Goal: Task Accomplishment & Management: Manage account settings

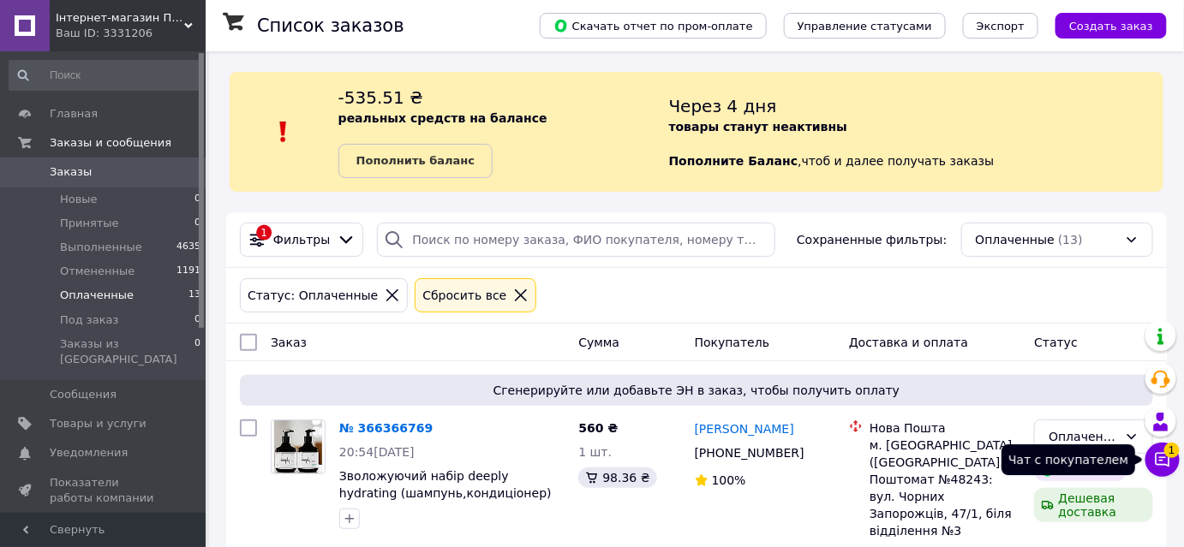
click at [1171, 460] on icon at bounding box center [1162, 459] width 17 height 17
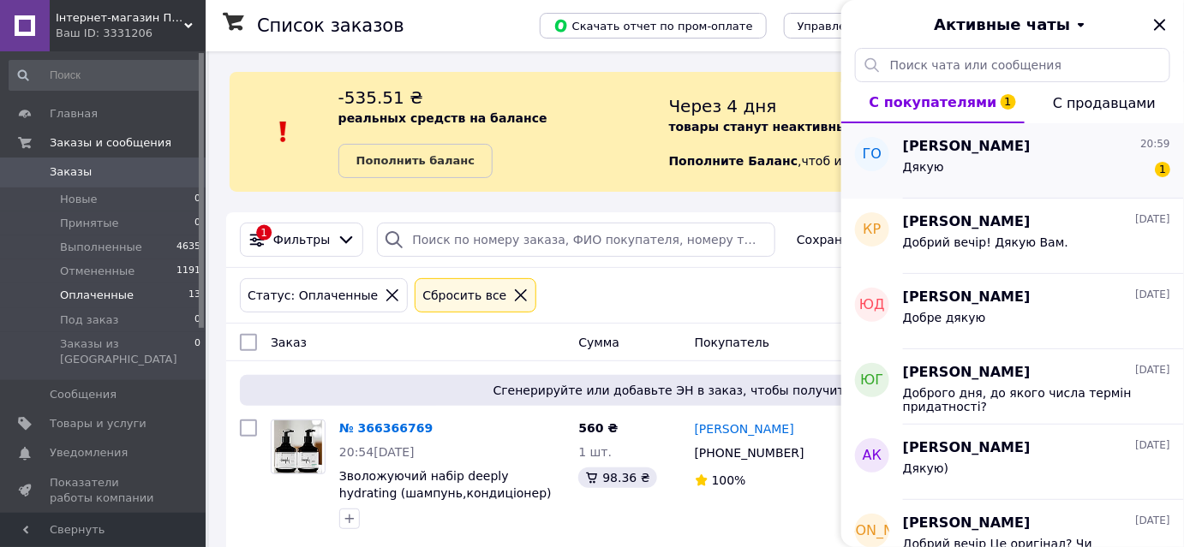
click at [1069, 165] on div "Дякую 1" at bounding box center [1036, 170] width 267 height 27
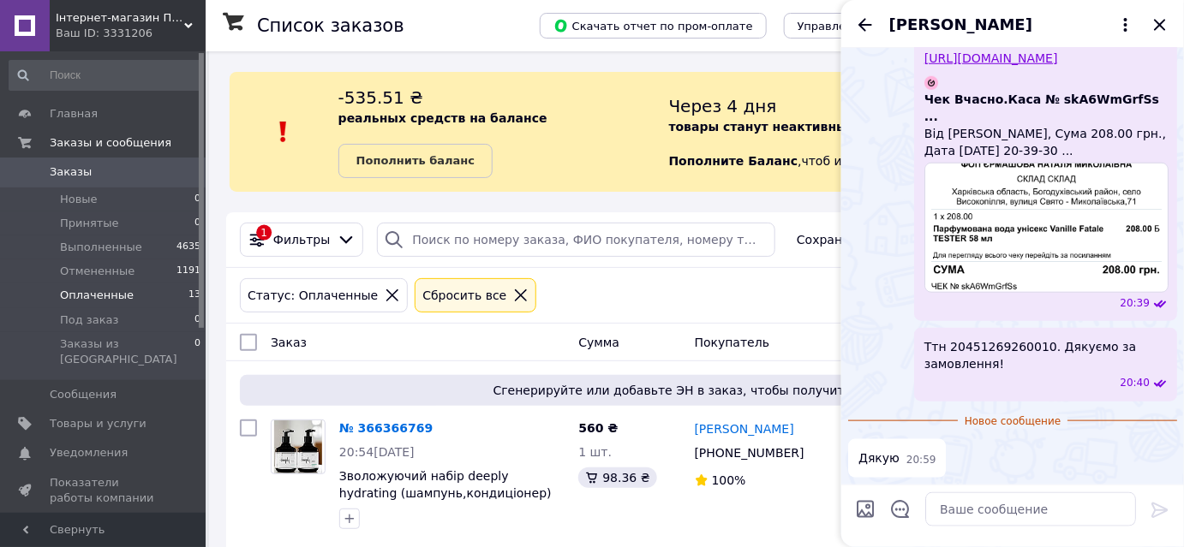
scroll to position [453, 0]
click at [1154, 24] on icon "Закрыть" at bounding box center [1159, 25] width 21 height 21
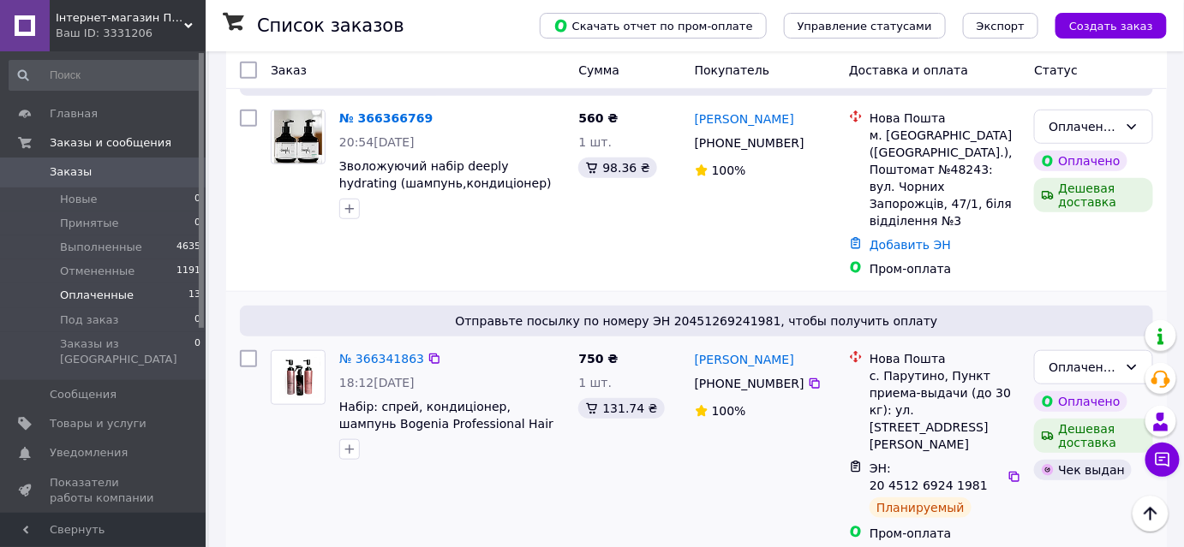
scroll to position [233, 0]
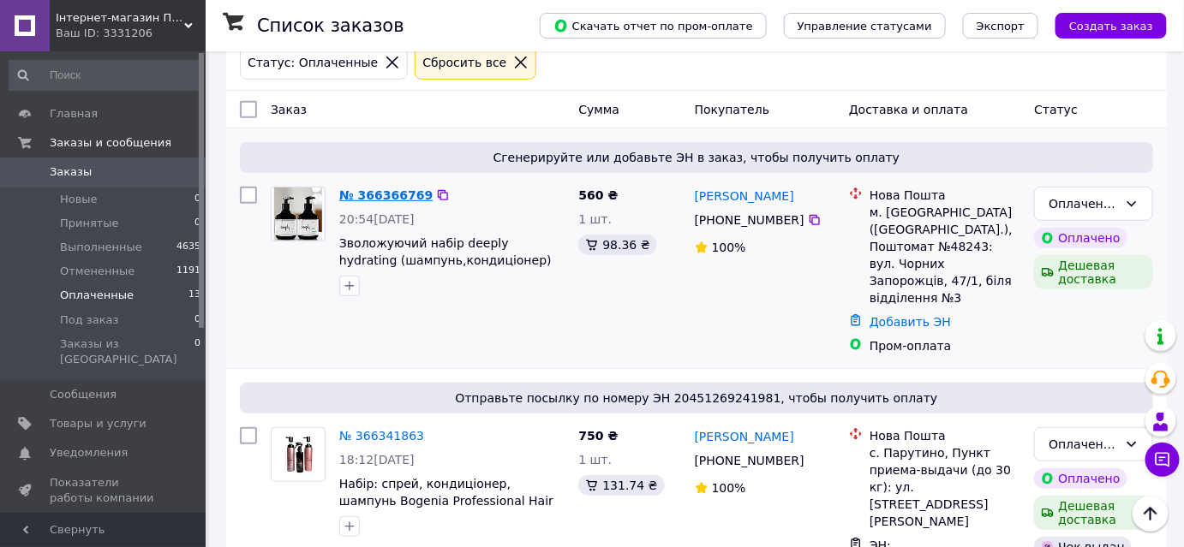
click at [406, 194] on link "№ 366366769" at bounding box center [385, 195] width 93 height 14
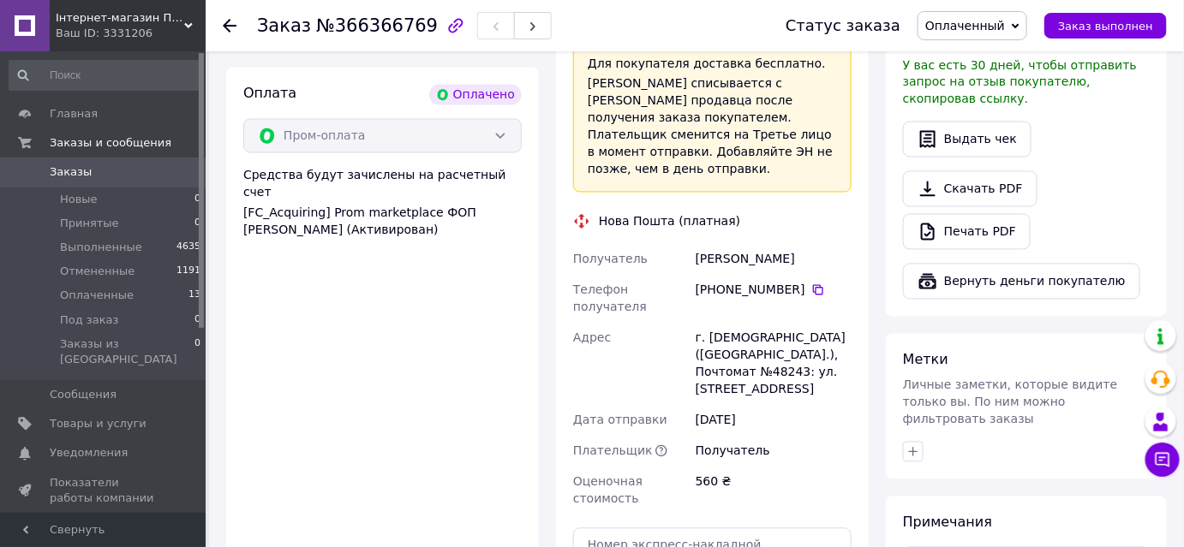
scroll to position [1011, 0]
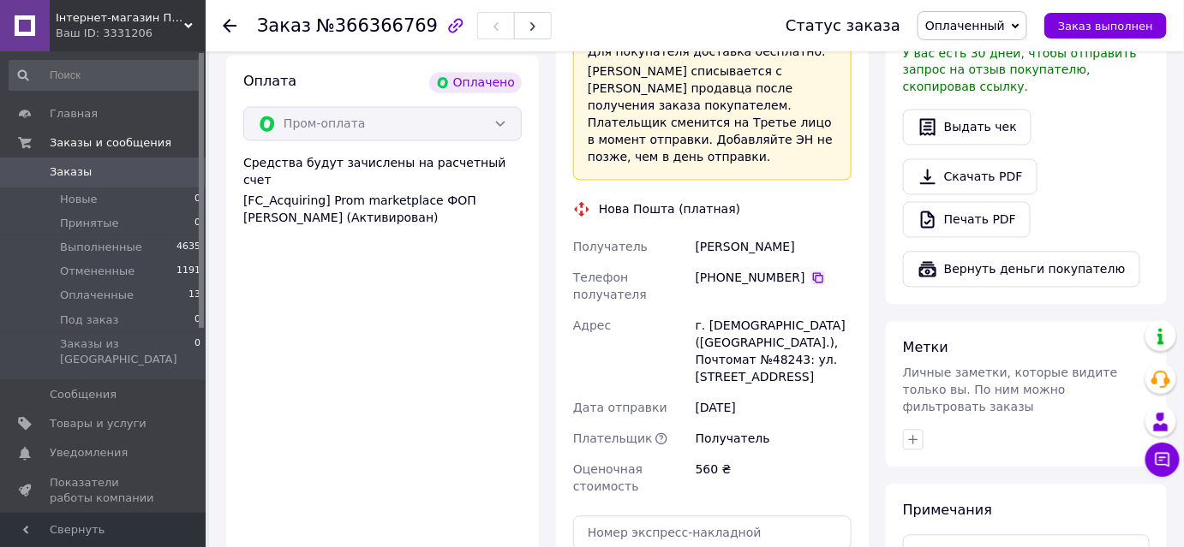
click at [811, 271] on icon at bounding box center [818, 278] width 14 height 14
drag, startPoint x: 740, startPoint y: 180, endPoint x: 675, endPoint y: 175, distance: 65.3
click at [675, 232] on div "Получатель Кошмак Ліана Телефон получателя +380 66 036 09 44   Адрес г. Белая Ц…" at bounding box center [711, 367] width 285 height 271
copy div "Получатель Кошмак"
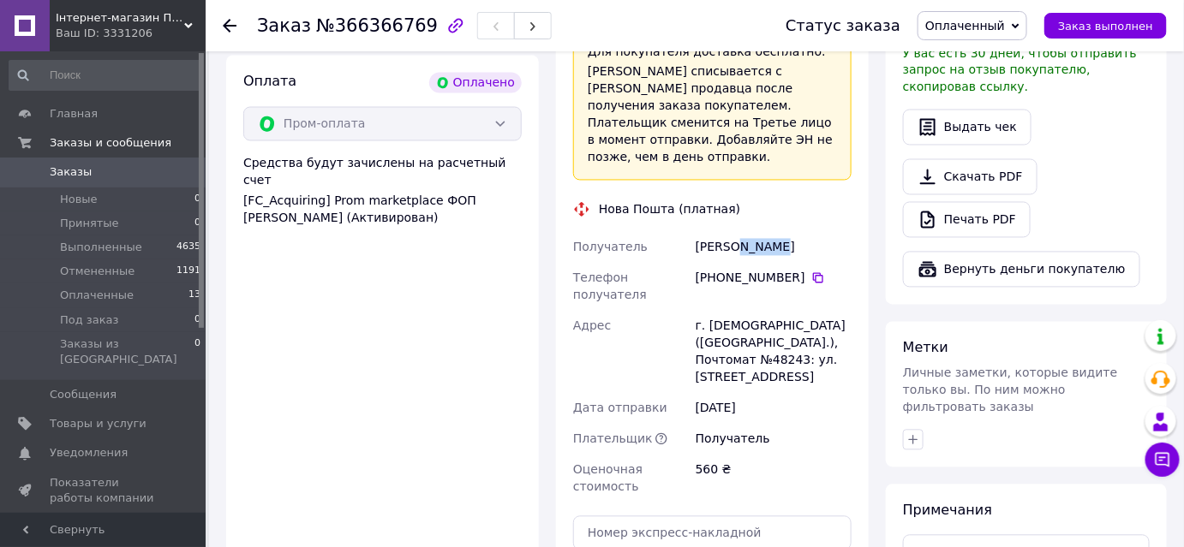
drag, startPoint x: 780, startPoint y: 182, endPoint x: 740, endPoint y: 182, distance: 40.3
click at [740, 232] on div "[PERSON_NAME]" at bounding box center [773, 247] width 163 height 31
copy div "[PERSON_NAME]"
drag, startPoint x: 788, startPoint y: 238, endPoint x: 707, endPoint y: 238, distance: 80.5
click at [707, 311] on div "г. [GEOGRAPHIC_DATA] ([GEOGRAPHIC_DATA].), Почтомат №48243: [STREET_ADDRESS]" at bounding box center [773, 352] width 163 height 82
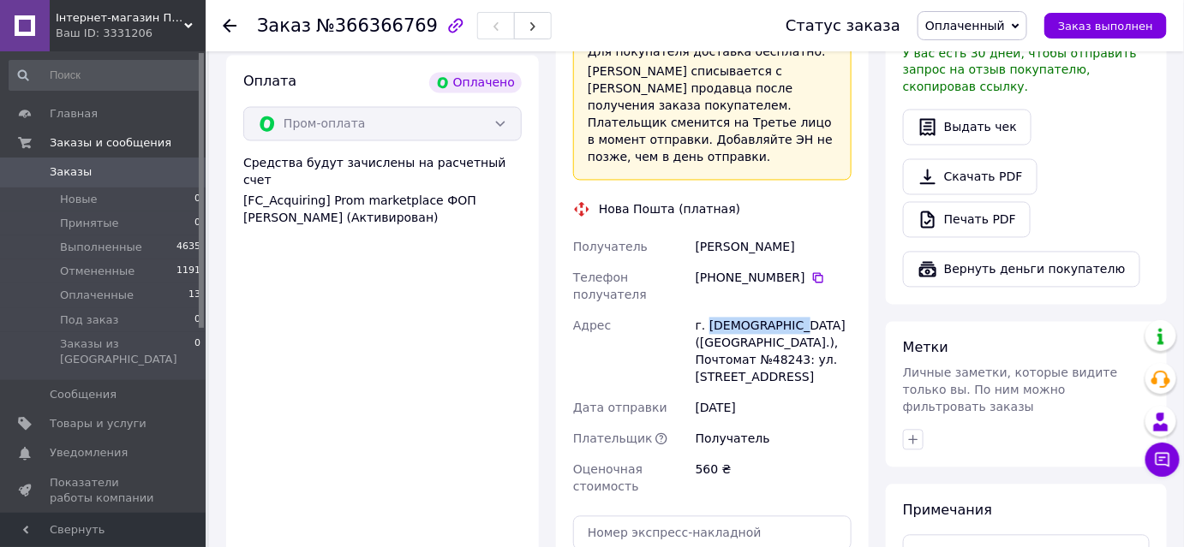
copy div "Белая Церковь"
copy div "48243"
drag, startPoint x: 826, startPoint y: 258, endPoint x: 799, endPoint y: 259, distance: 26.6
click at [799, 311] on div "г. [GEOGRAPHIC_DATA] ([GEOGRAPHIC_DATA].), Почтомат №48243: [STREET_ADDRESS]" at bounding box center [773, 352] width 163 height 82
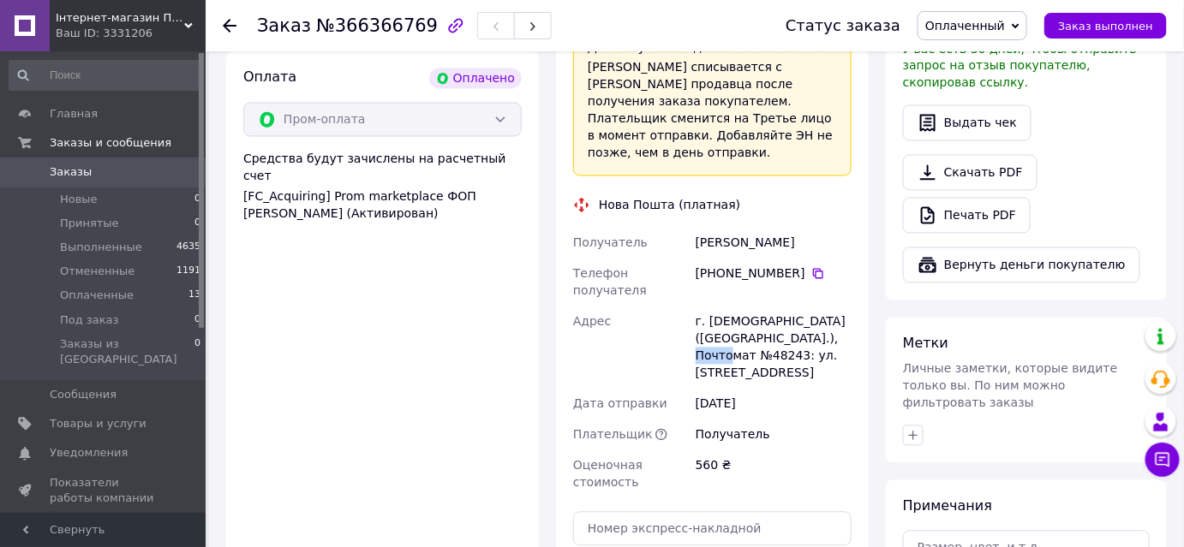
scroll to position [1167, 0]
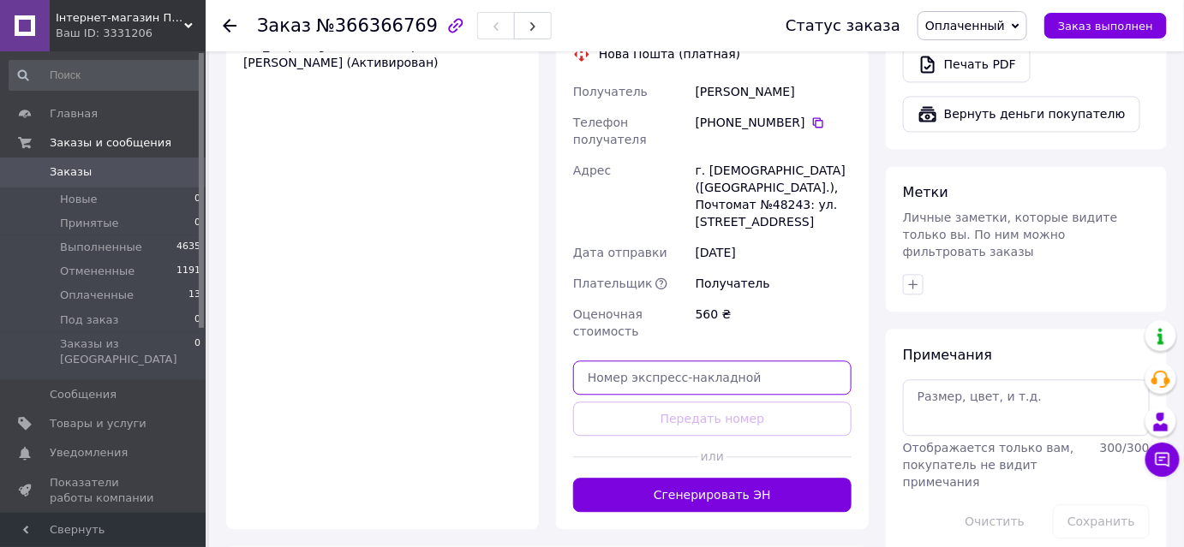
click at [666, 361] on input "text" at bounding box center [712, 378] width 278 height 34
paste input "20451269277603"
type input "20451269277603"
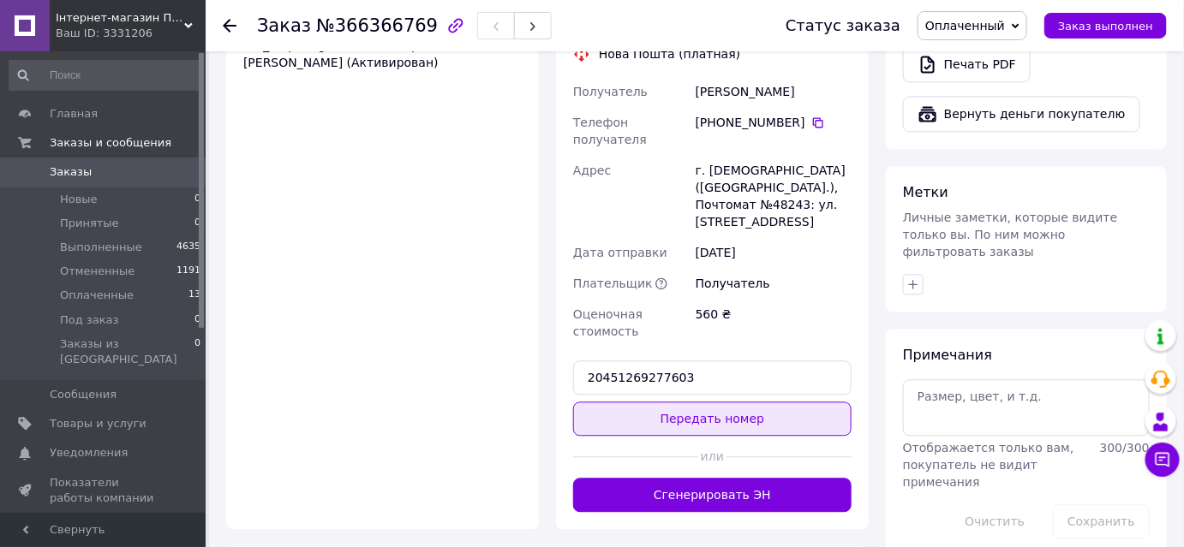
click at [638, 402] on button "Передать номер" at bounding box center [712, 419] width 278 height 34
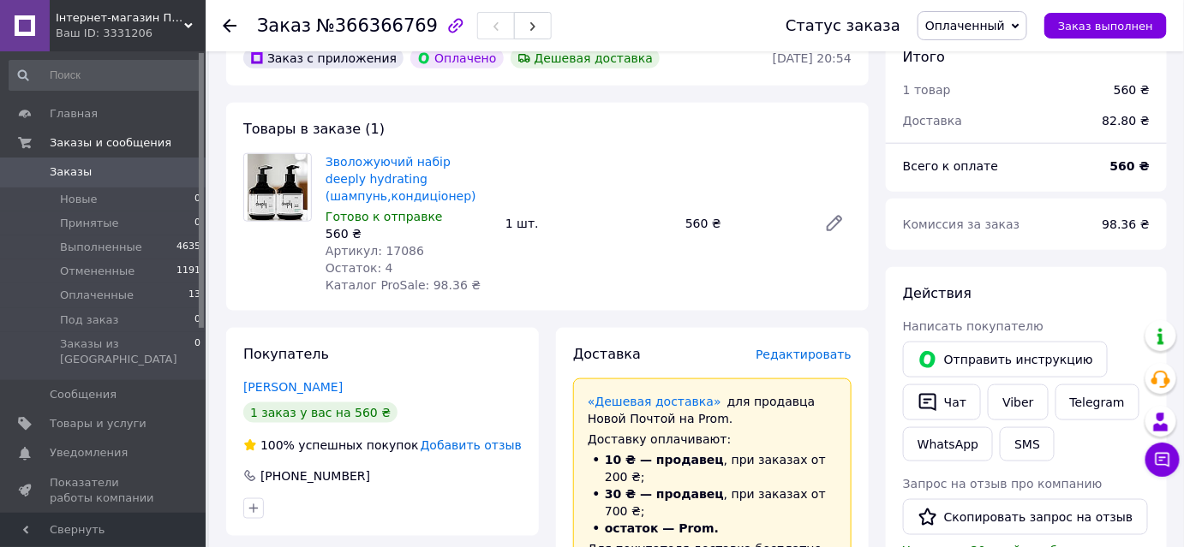
scroll to position [389, 0]
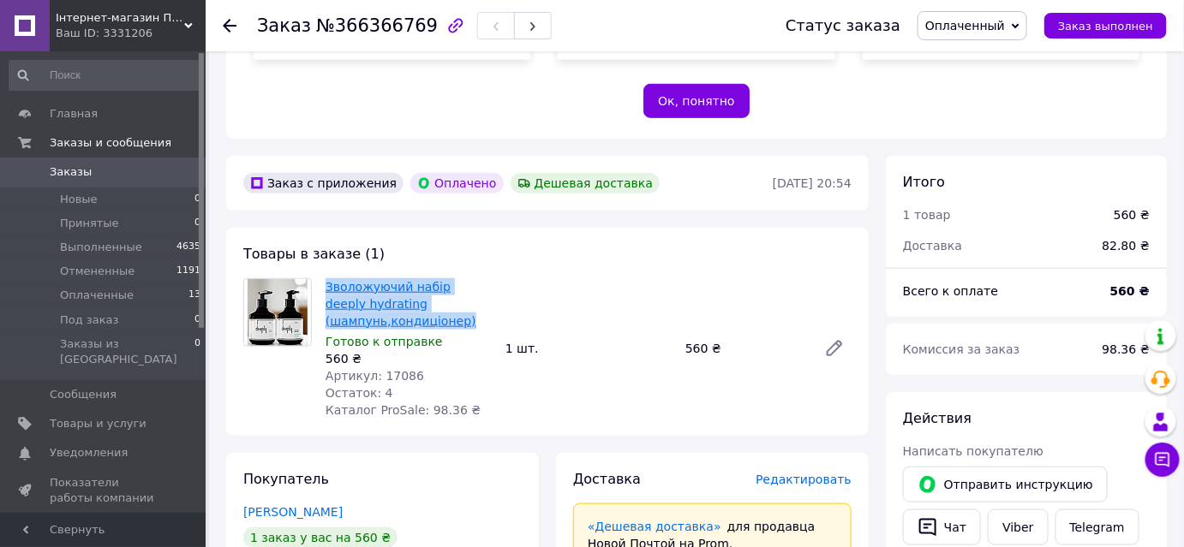
copy link "Зволожуючий набір deeply hydrating (шампунь,кондиціонер)"
drag, startPoint x: 324, startPoint y: 253, endPoint x: 455, endPoint y: 300, distance: 139.2
click at [455, 300] on div "Товары в заказе (1) Зволожуючий набір deeply hydrating (шампунь,кондиціонер) Го…" at bounding box center [547, 332] width 642 height 208
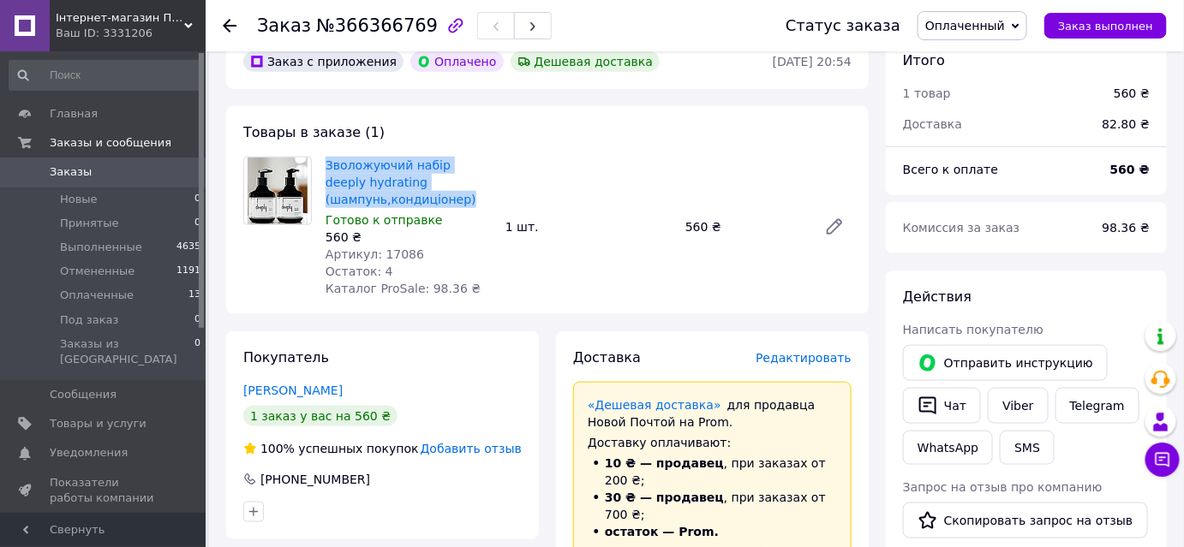
scroll to position [701, 0]
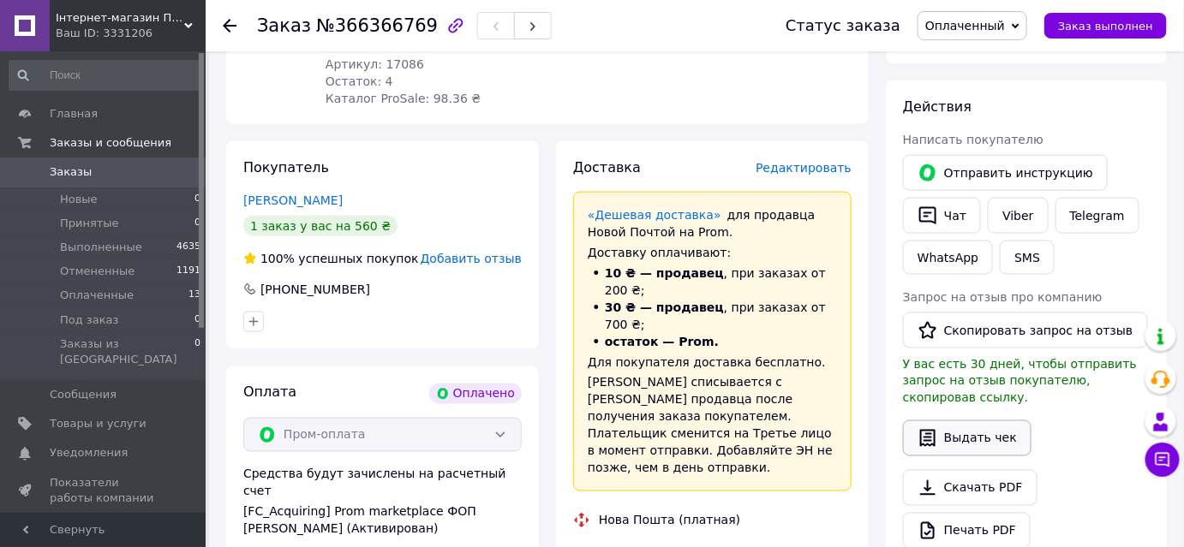
click at [963, 420] on button "Выдать чек" at bounding box center [967, 438] width 128 height 36
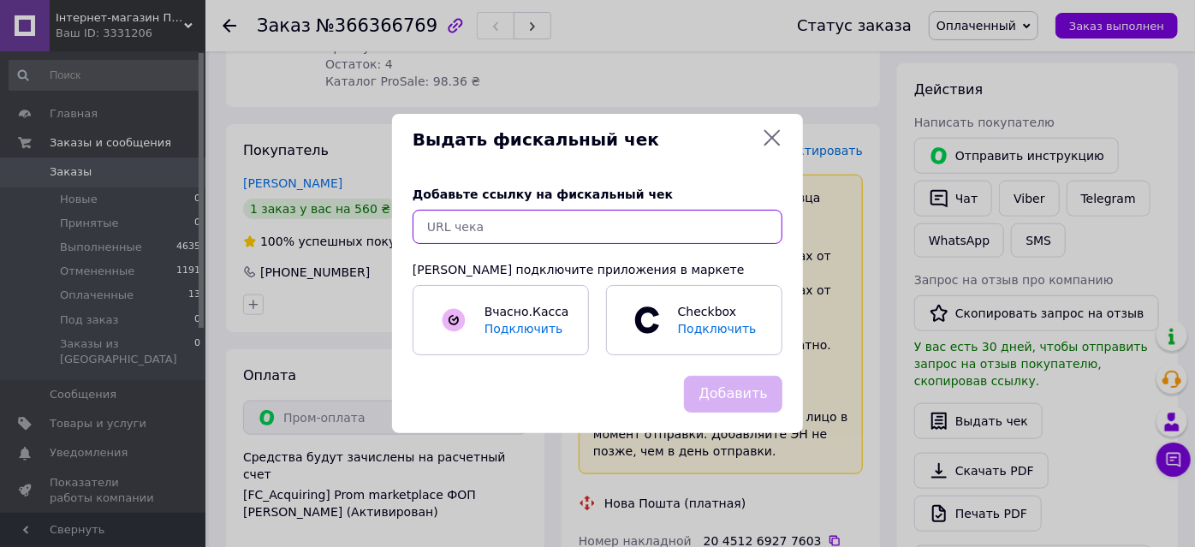
click at [535, 232] on input "text" at bounding box center [598, 227] width 370 height 34
paste input "https://kasa.vchasno.ua/check-viewer/g1LXc8XiO5U"
type input "https://kasa.vchasno.ua/check-viewer/g1LXc8XiO5U"
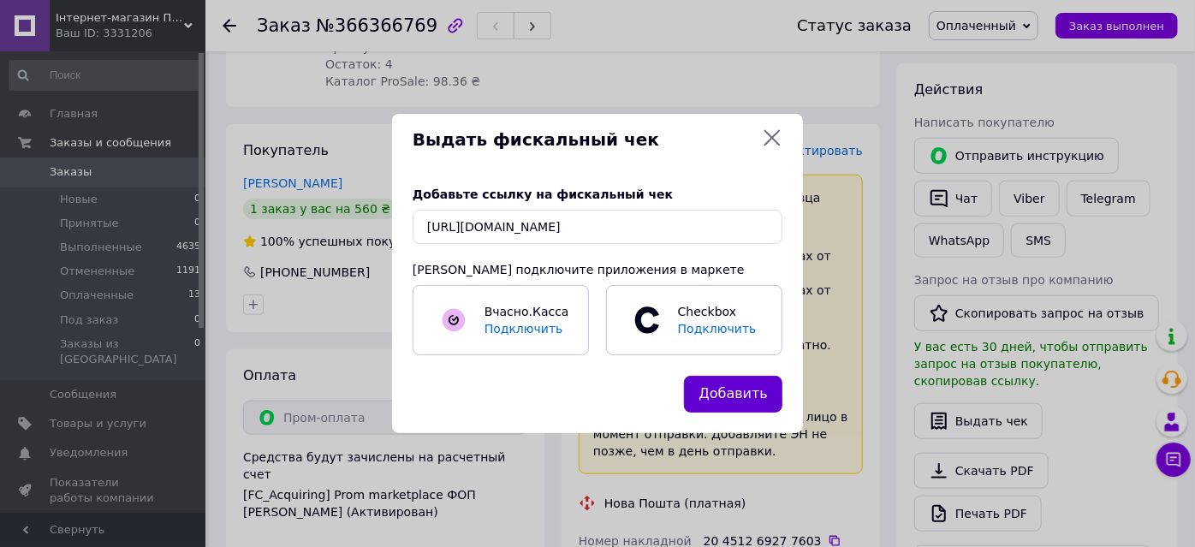
click at [735, 399] on button "Добавить" at bounding box center [733, 394] width 98 height 37
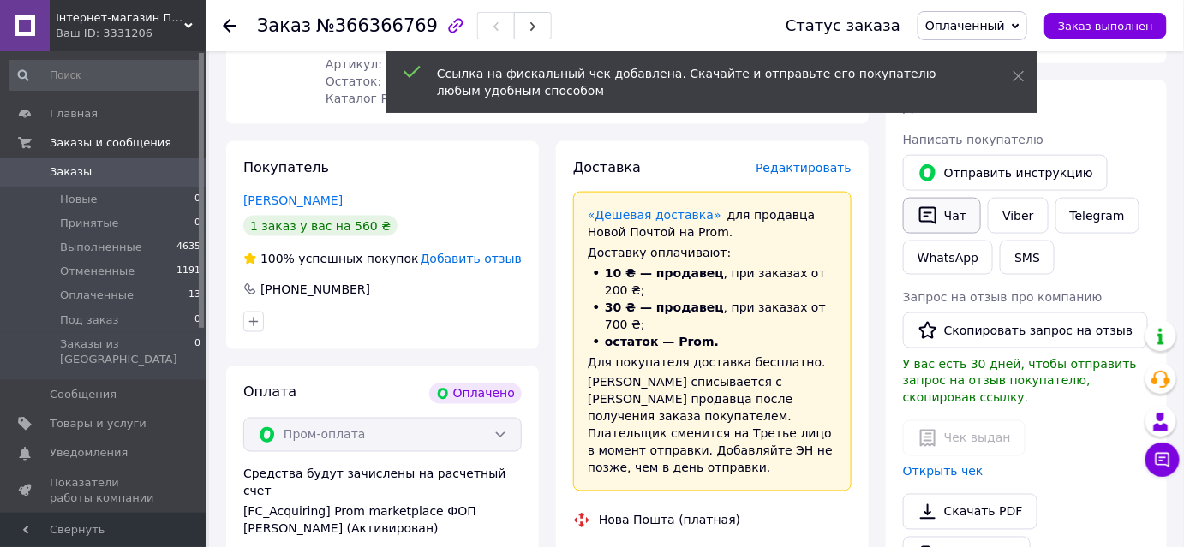
click at [955, 198] on button "Чат" at bounding box center [942, 216] width 78 height 36
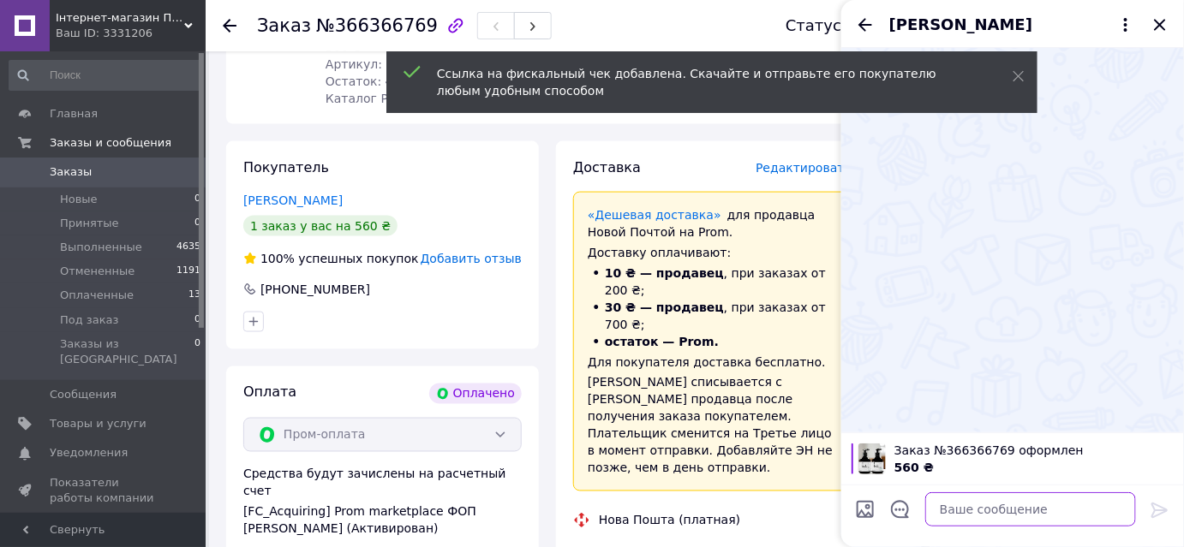
click at [977, 522] on textarea at bounding box center [1030, 509] width 211 height 34
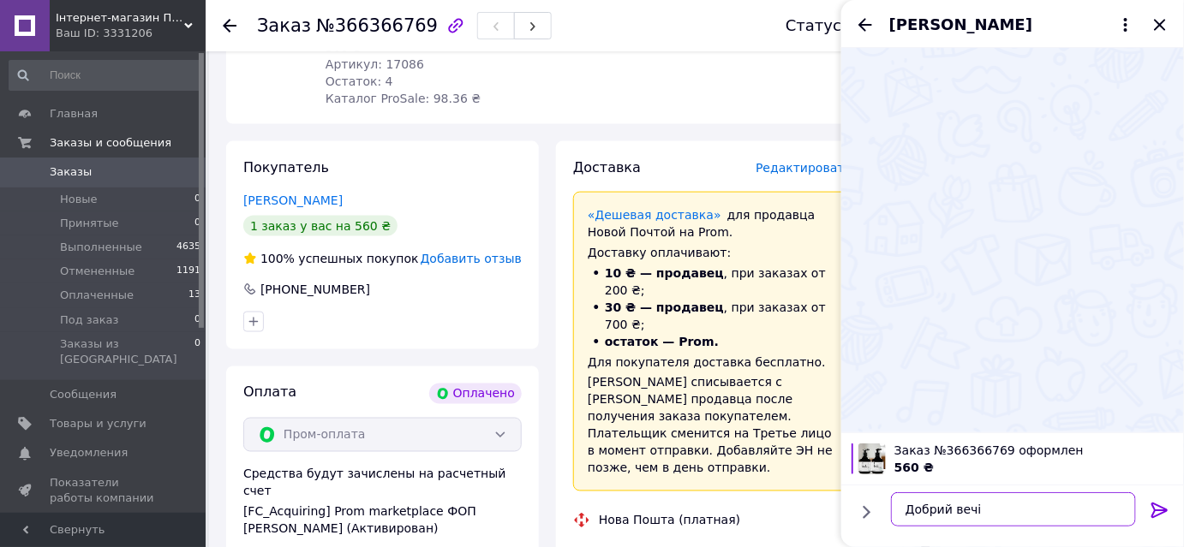
type textarea "Добрий вечір"
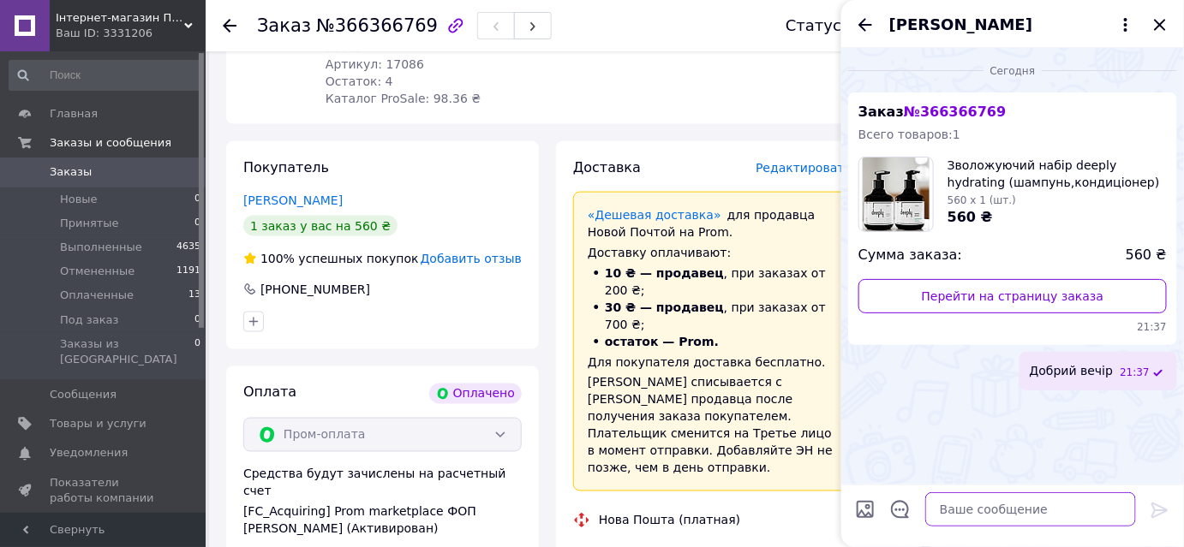
paste textarea "https://kasa.vchasno.ua/check-viewer/g1LXc8XiO5U"
type textarea "https://kasa.vchasno.ua/check-viewer/g1LXc8XiO5U"
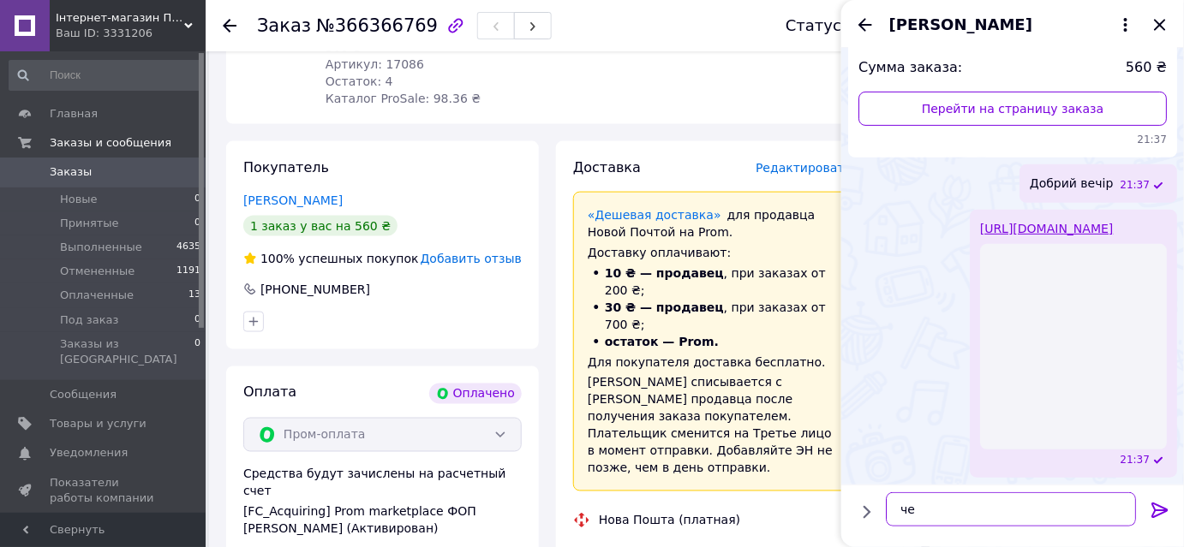
type textarea "чек"
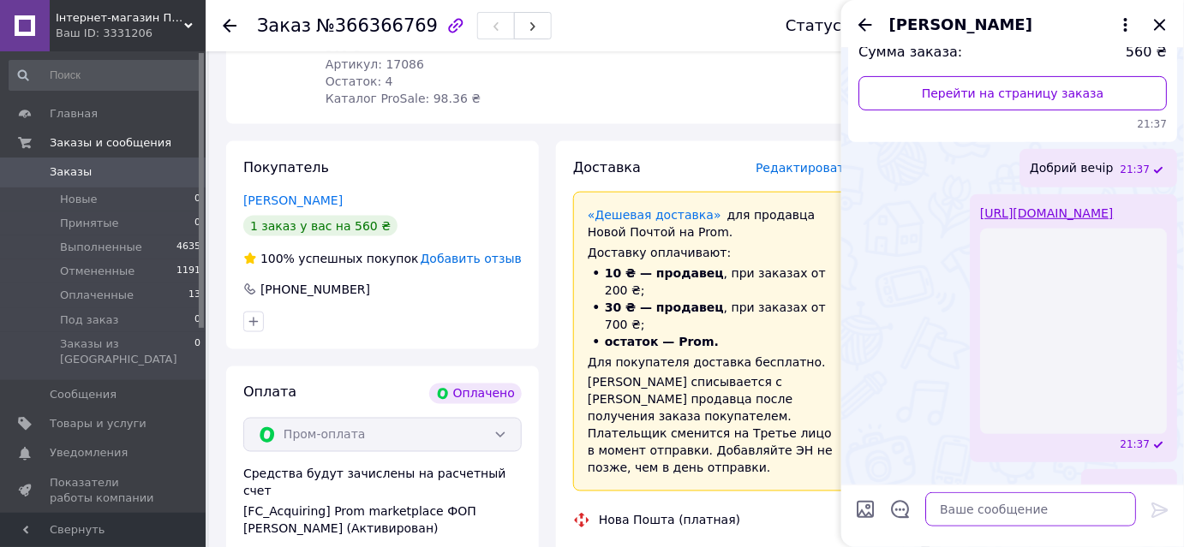
scroll to position [249, 0]
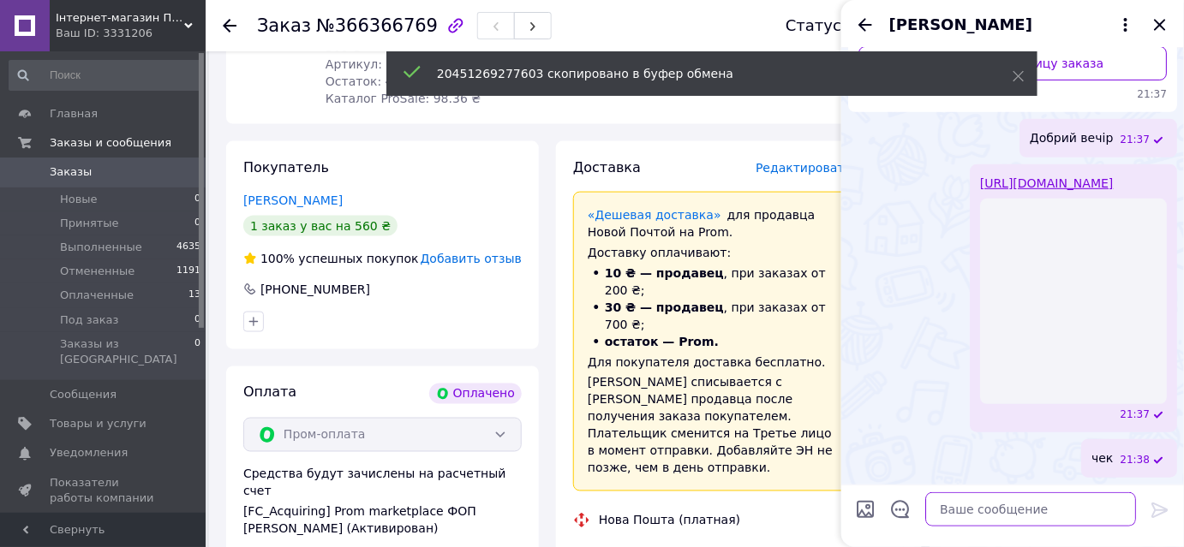
click at [993, 508] on textarea at bounding box center [1030, 509] width 211 height 34
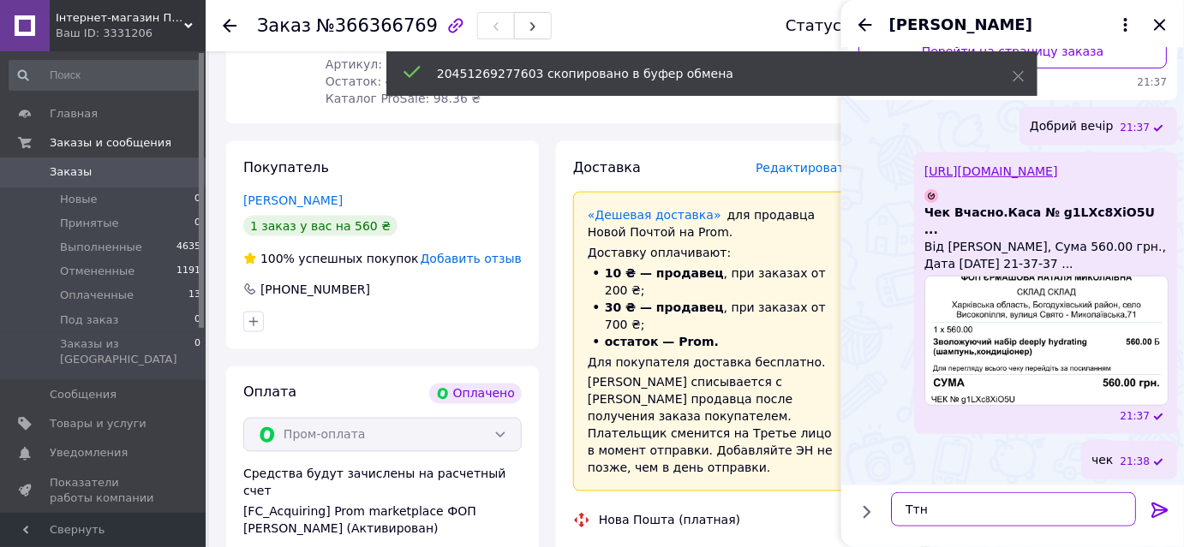
paste textarea "20451269277603"
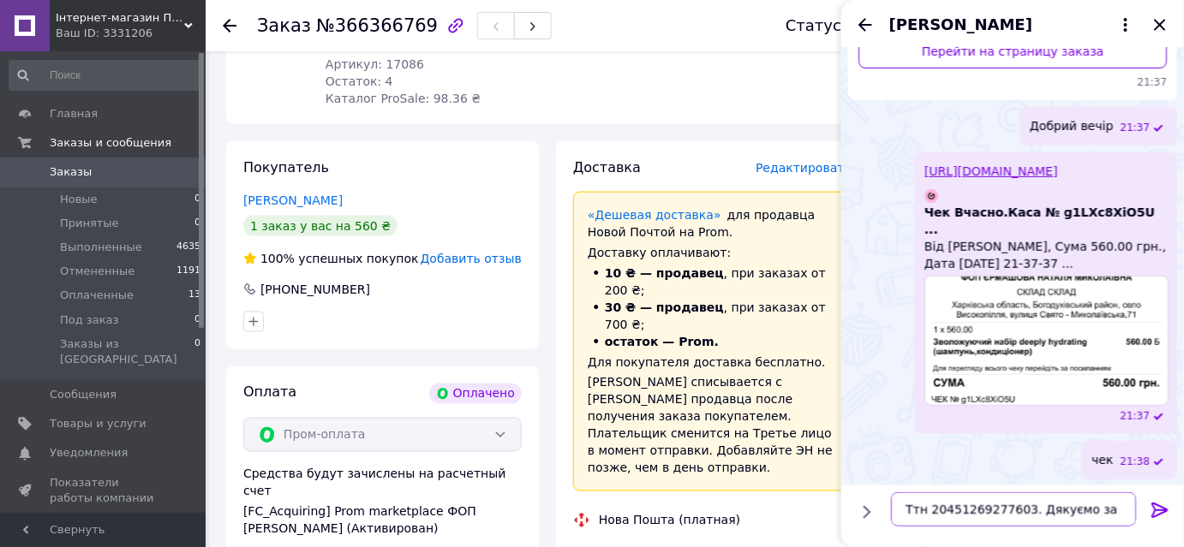
scroll to position [249, 0]
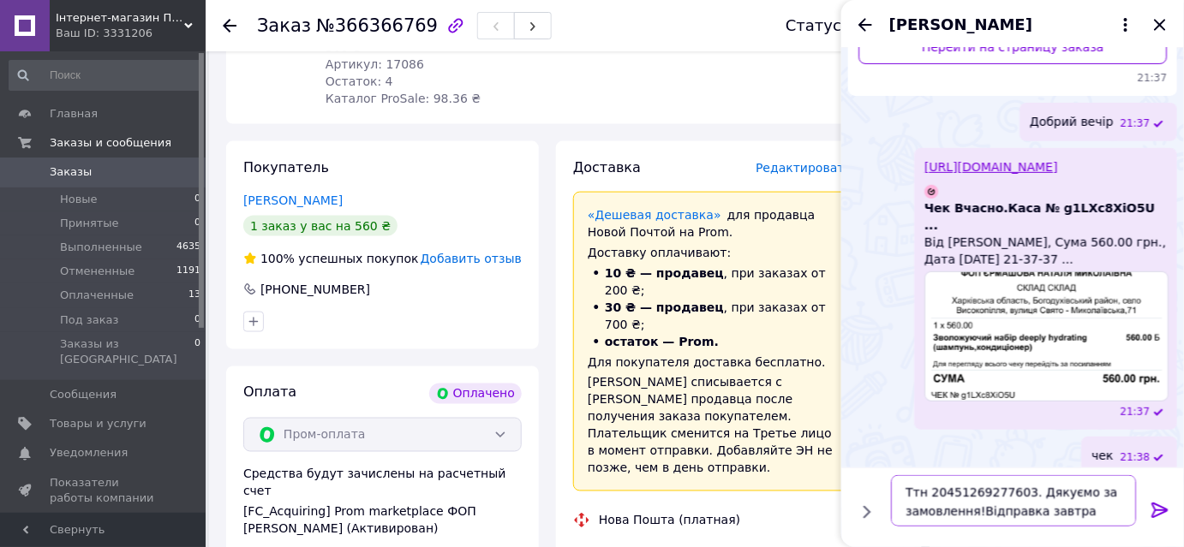
type textarea "Ттн 20451269277603. Дякуємо за замовлення!Відправка завтра!"
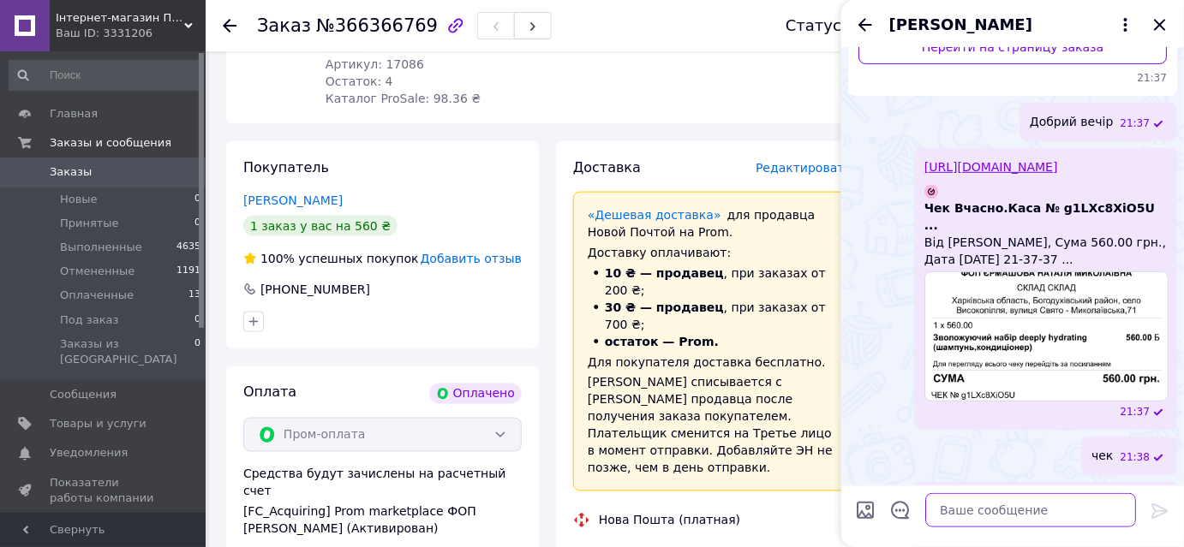
scroll to position [325, 0]
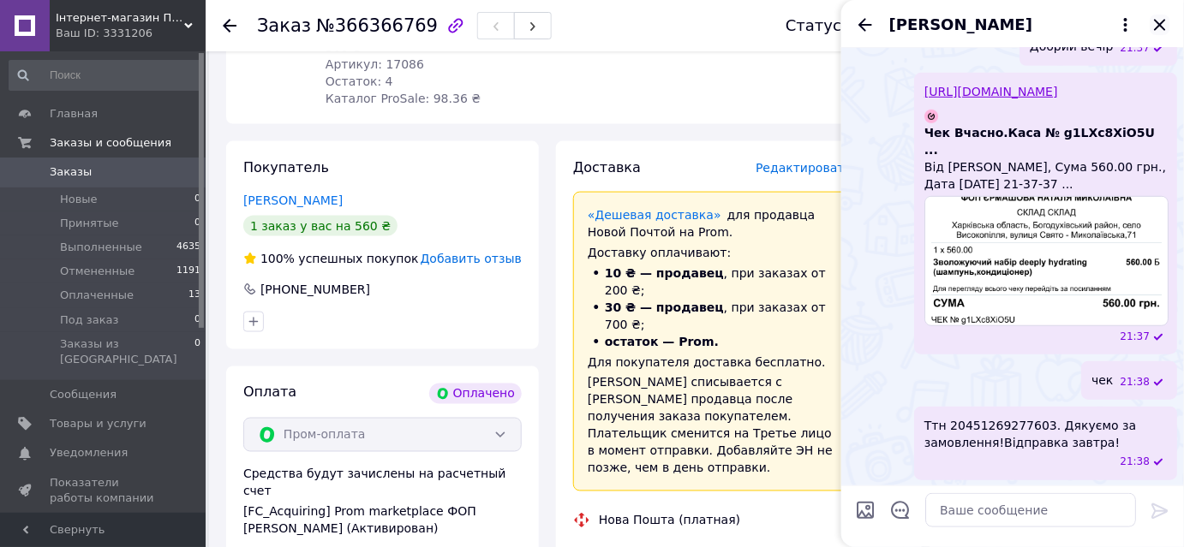
click at [1154, 22] on icon "Закрыть" at bounding box center [1159, 25] width 21 height 21
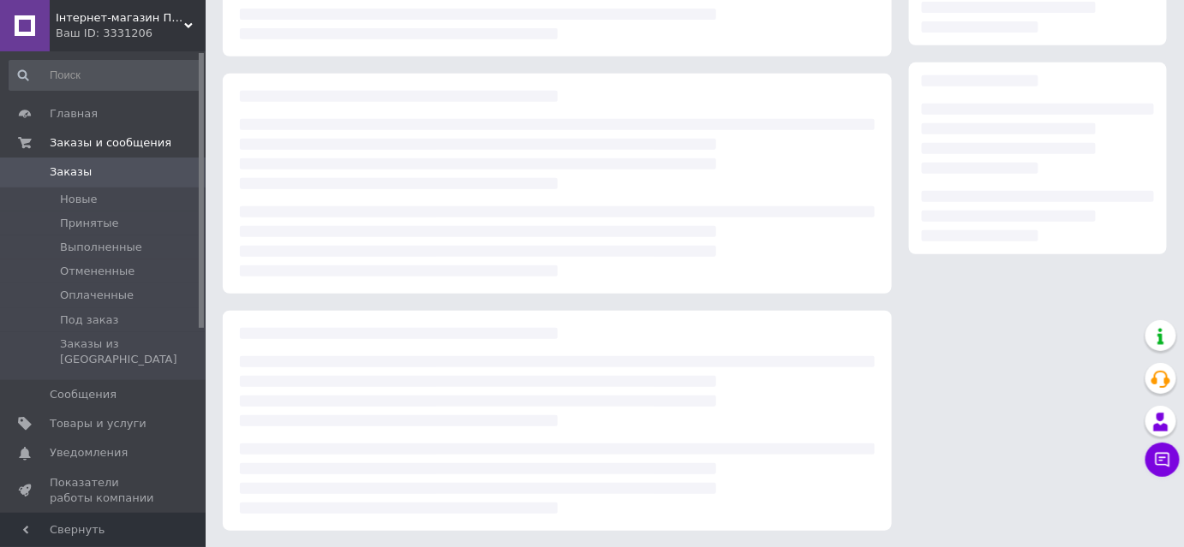
scroll to position [235, 0]
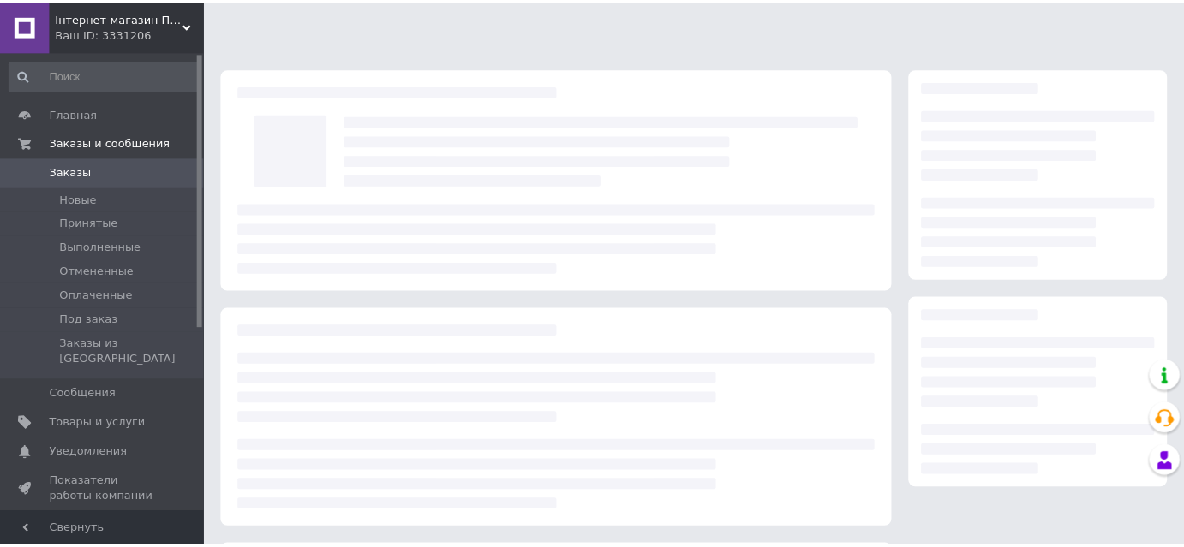
scroll to position [235, 0]
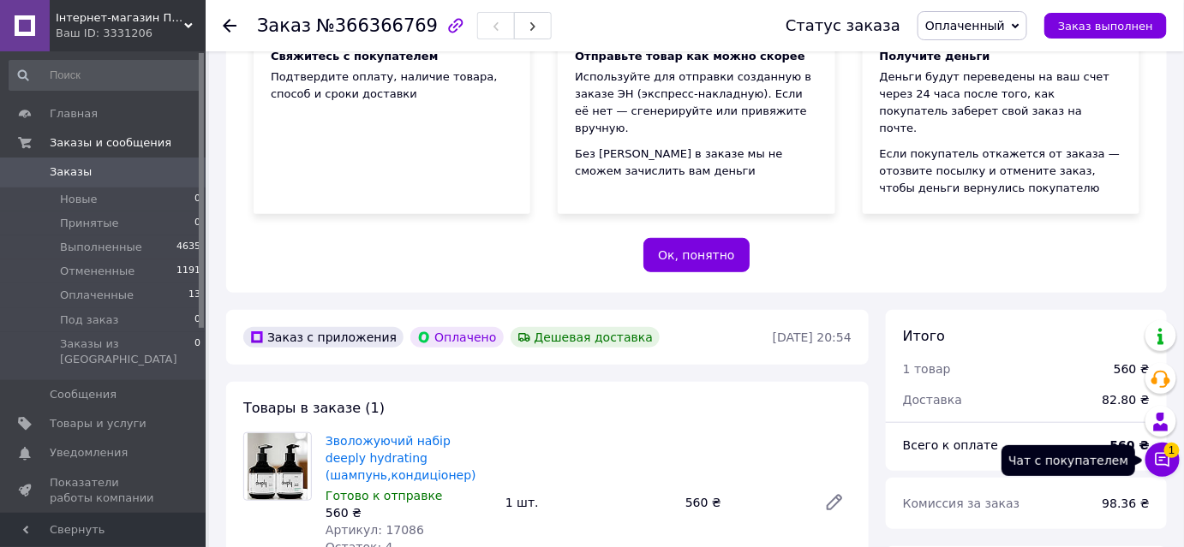
click at [1170, 466] on icon at bounding box center [1162, 459] width 17 height 17
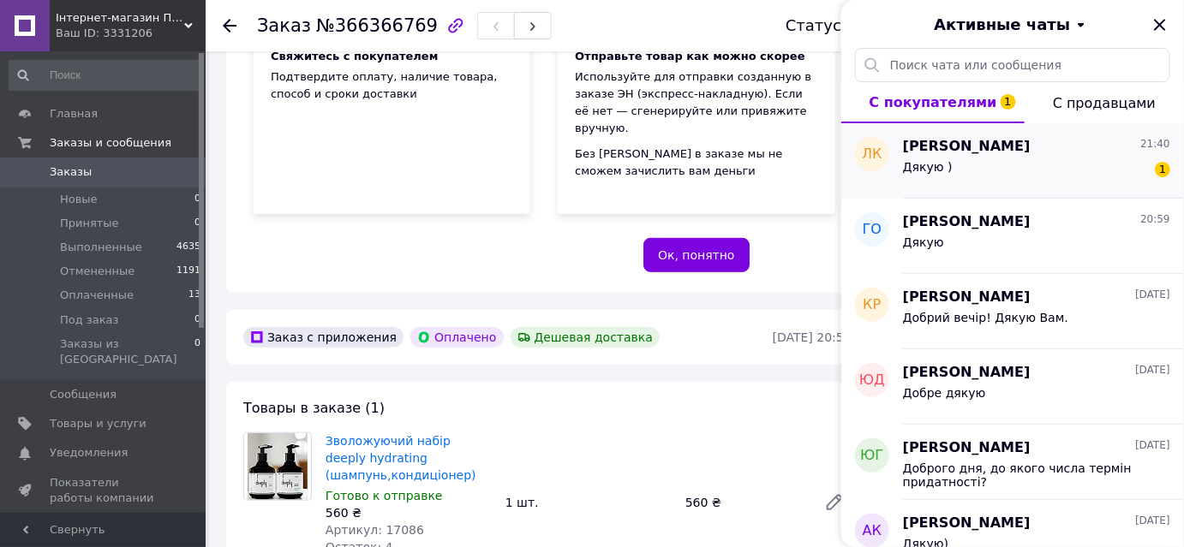
click at [1052, 159] on div "Дякую ) 1" at bounding box center [1036, 170] width 267 height 27
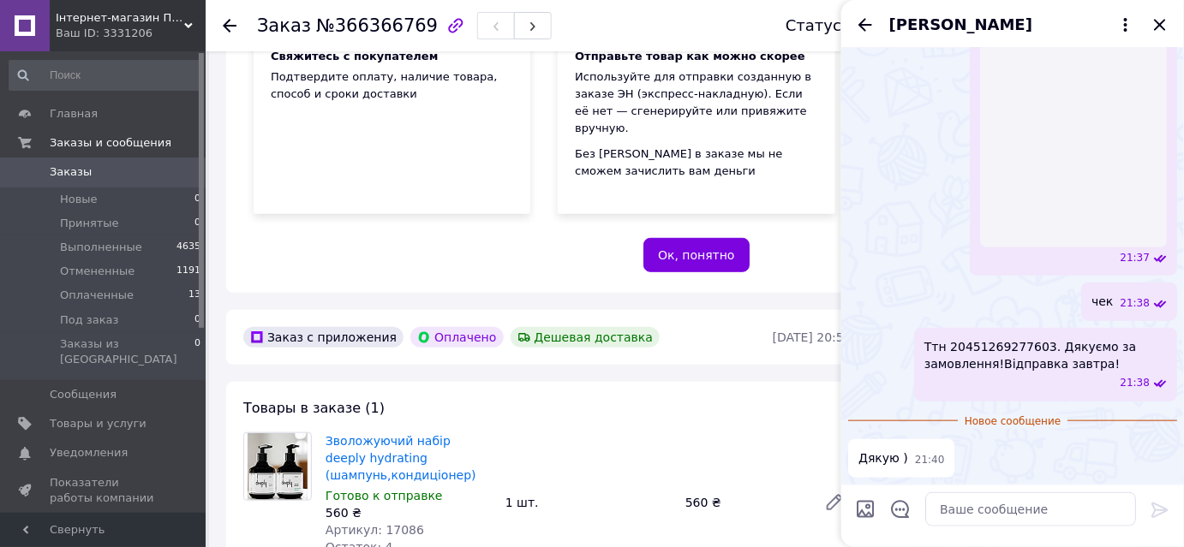
scroll to position [15, 0]
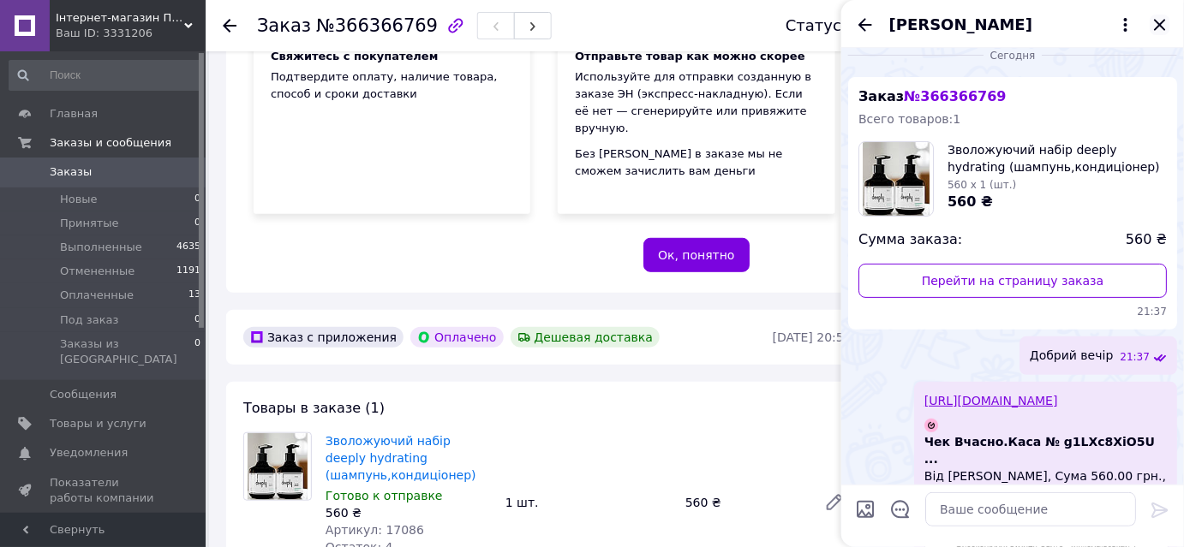
click at [1154, 22] on icon "Закрыть" at bounding box center [1159, 25] width 21 height 21
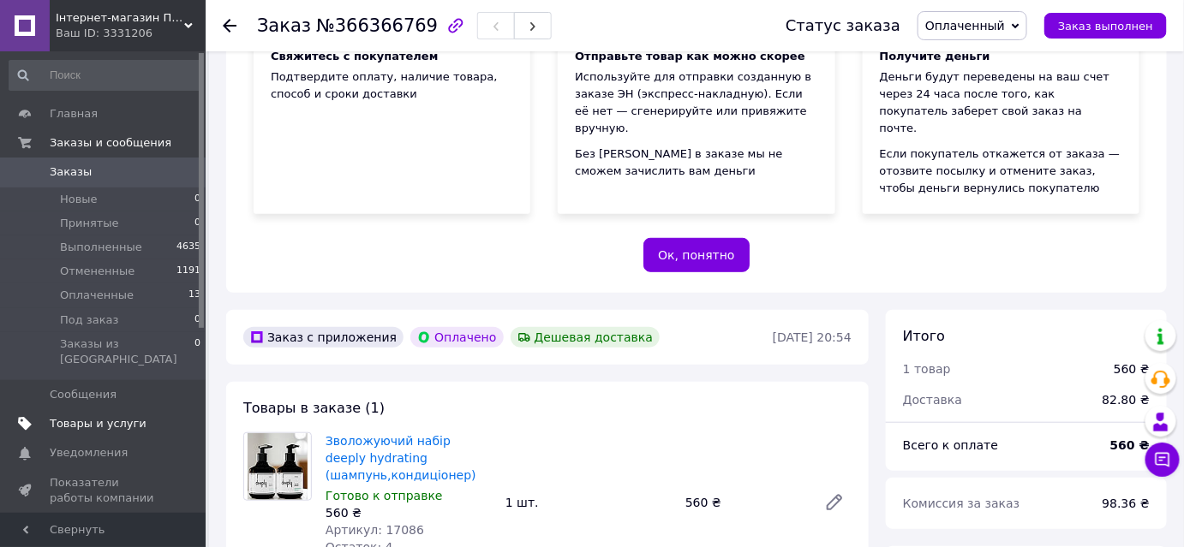
click at [86, 416] on span "Товары и услуги" at bounding box center [98, 423] width 97 height 15
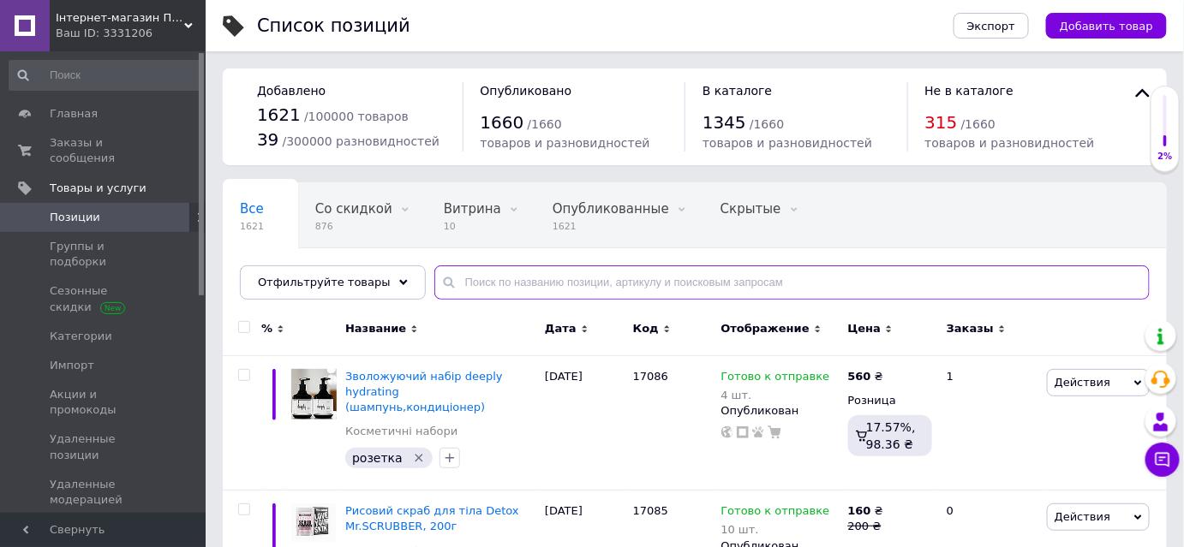
click at [522, 283] on input "text" at bounding box center [791, 282] width 715 height 34
type input "16791"
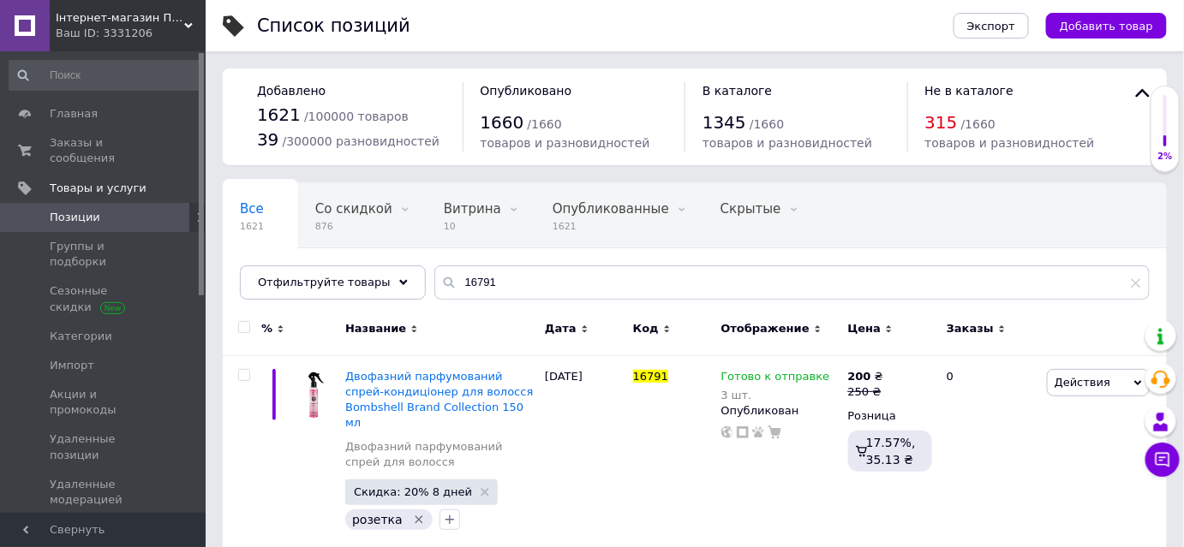
click at [148, 13] on span "Інтернет-магазин Перлина" at bounding box center [120, 17] width 128 height 15
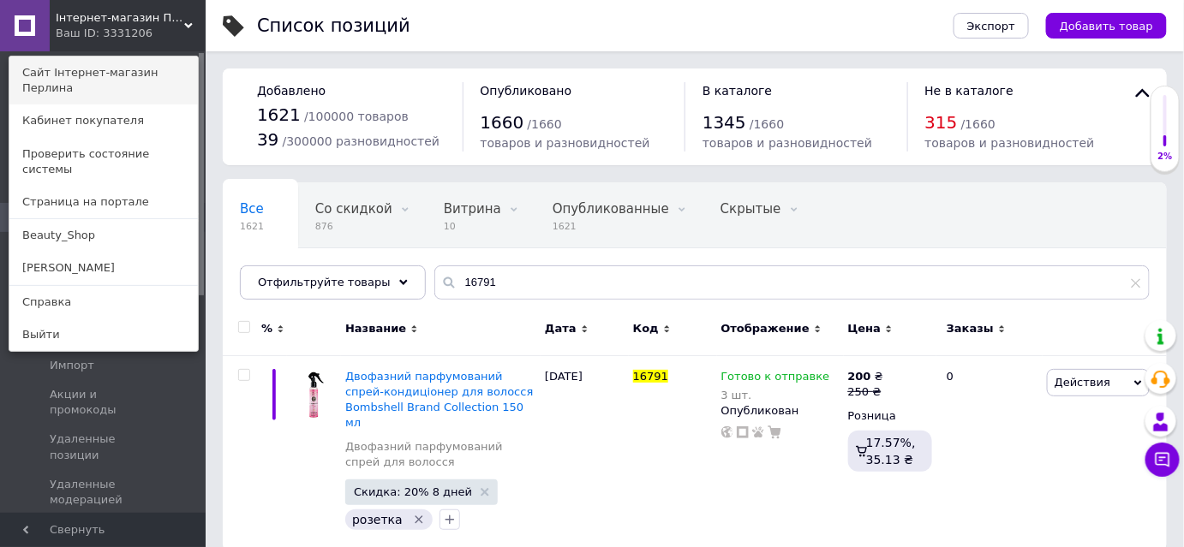
click at [149, 66] on link "Сайт Інтернет-магазин Перлина" at bounding box center [103, 81] width 188 height 48
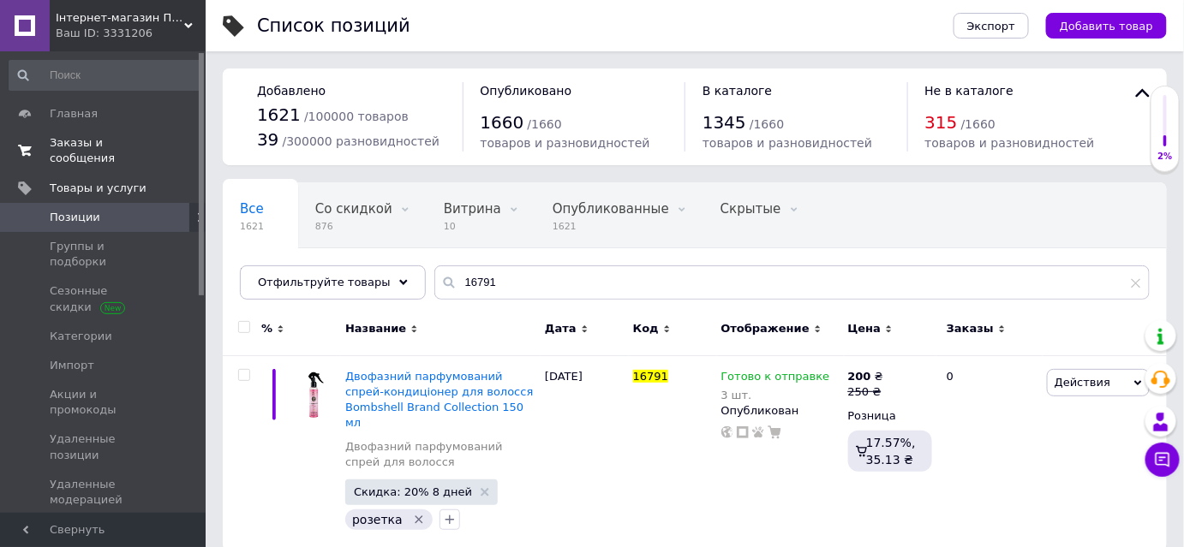
click at [147, 143] on span "Заказы и сообщения" at bounding box center [104, 150] width 109 height 31
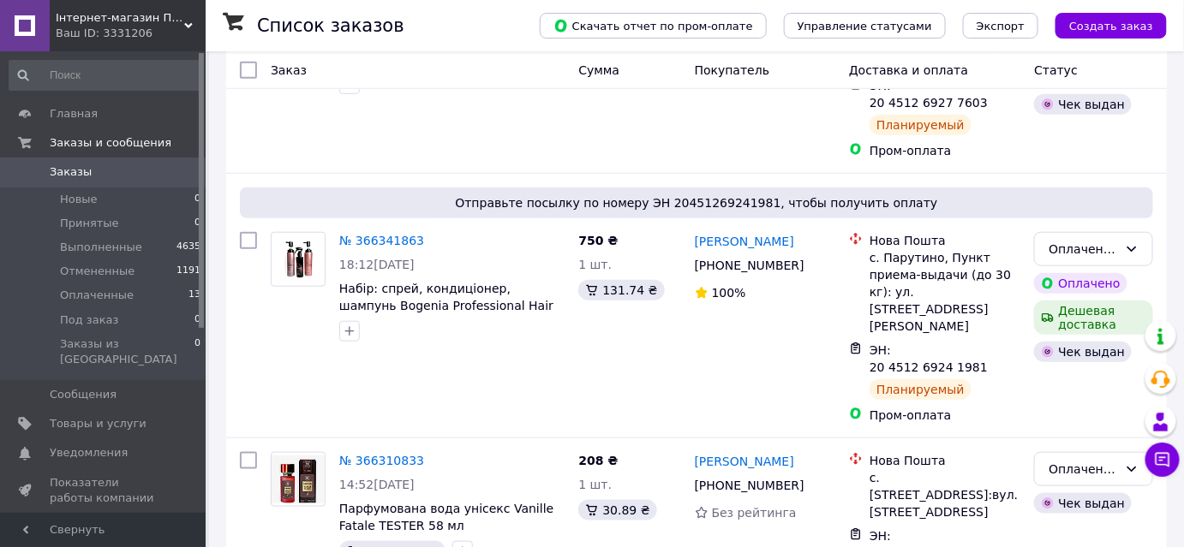
scroll to position [389, 0]
